Goal: Information Seeking & Learning: Learn about a topic

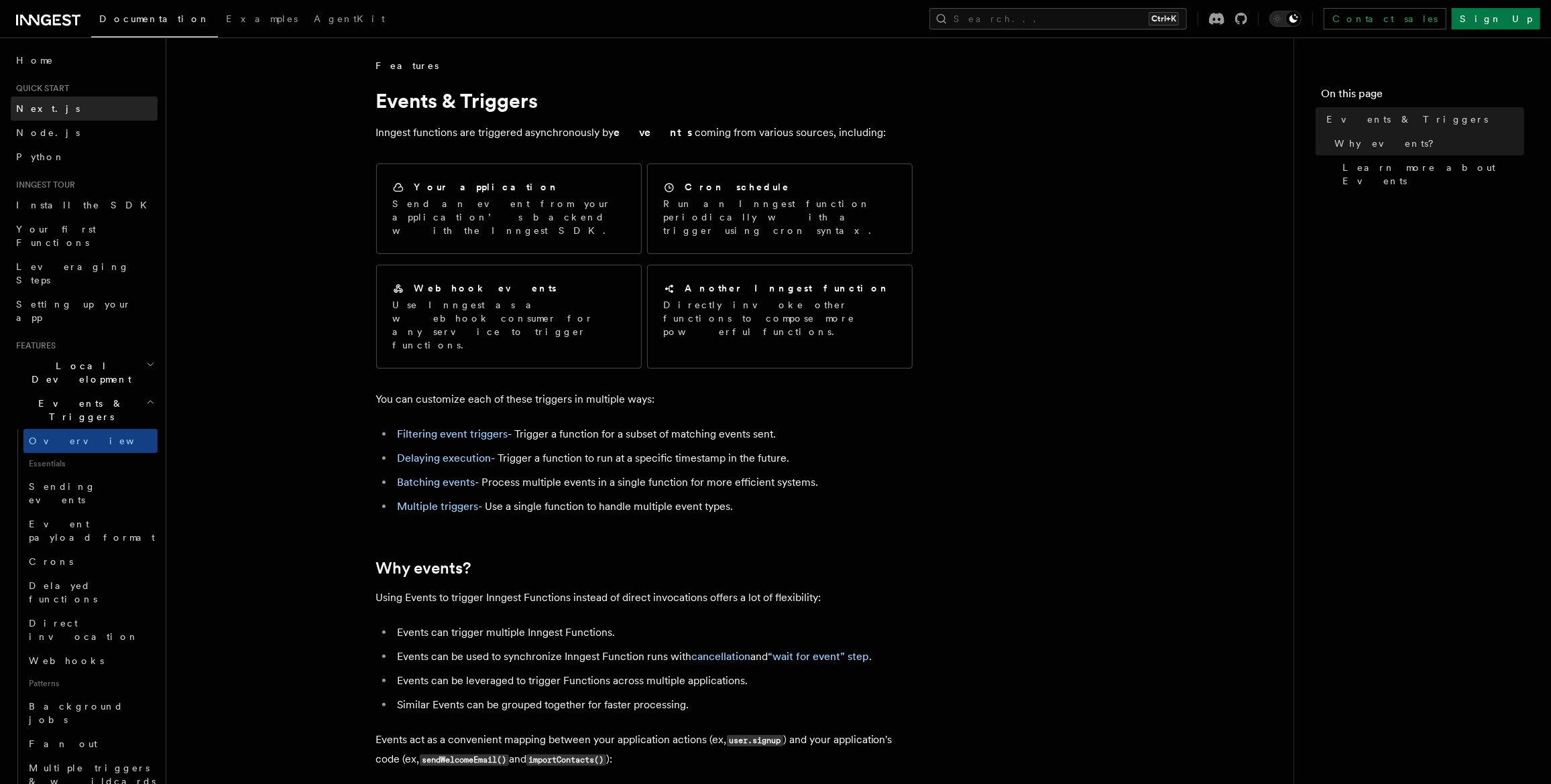
click at [61, 118] on link "Next.js" at bounding box center [84, 108] width 147 height 24
